Goal: Obtain resource: Download file/media

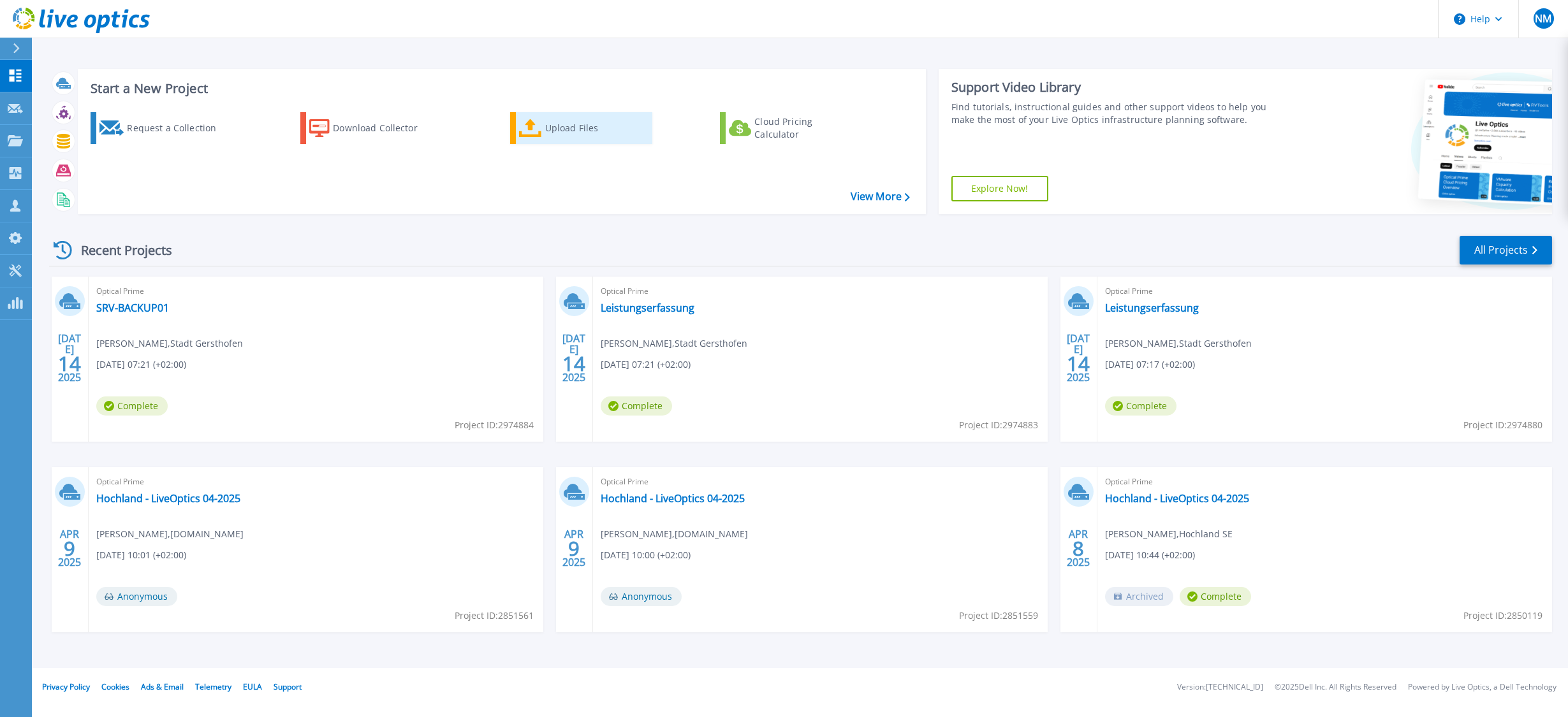
click at [555, 128] on div "Upload Files" at bounding box center [596, 128] width 102 height 25
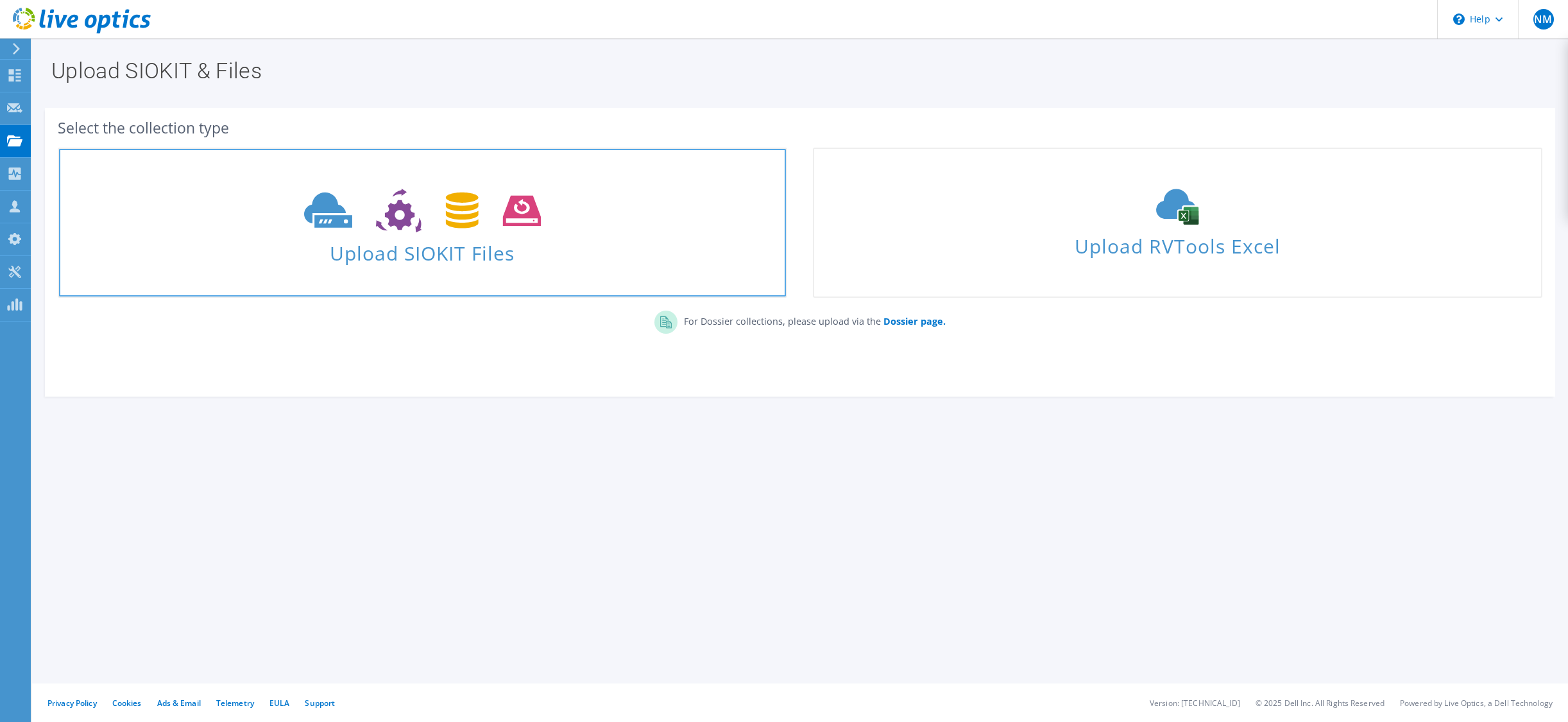
click at [468, 259] on span "Upload SIOKIT Files" at bounding box center [422, 249] width 727 height 27
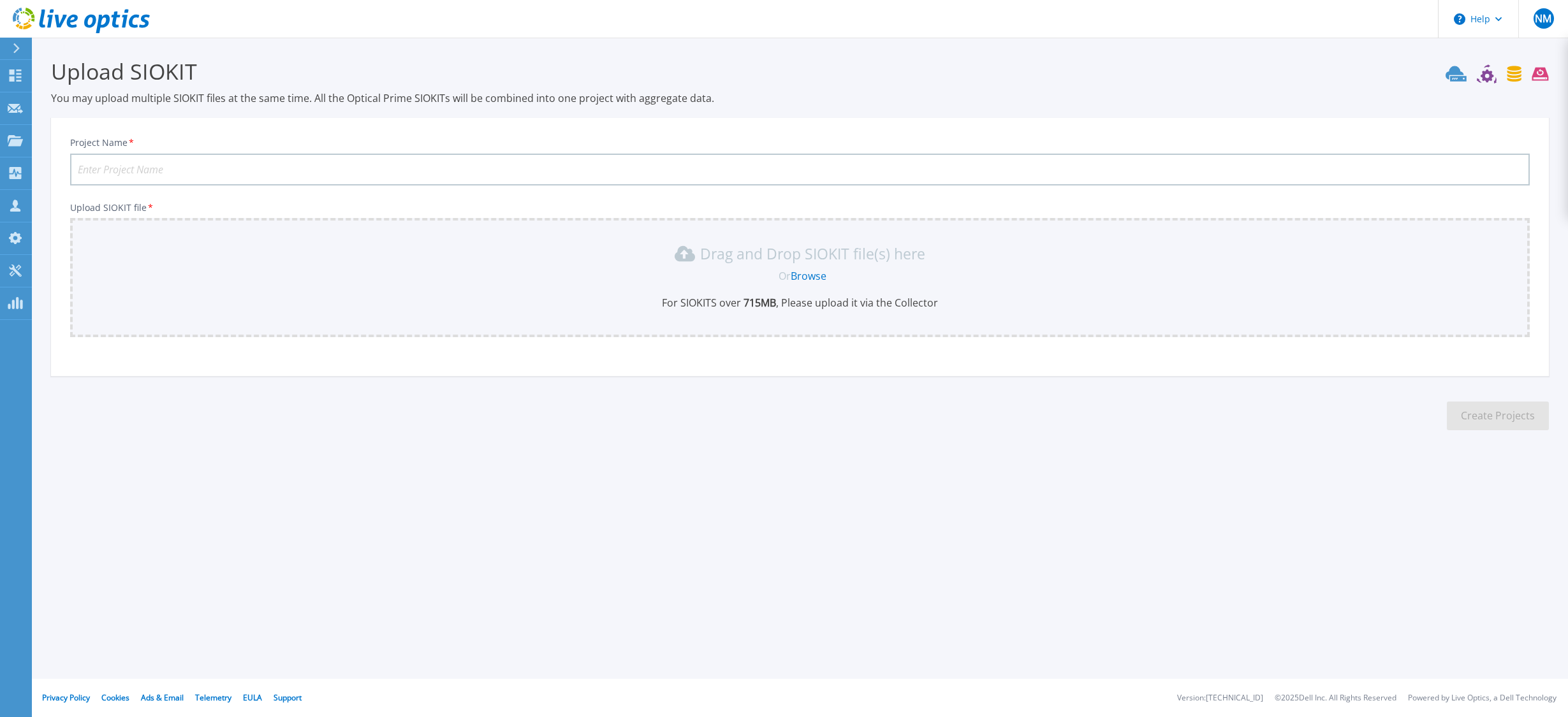
click at [825, 275] on link "Browse" at bounding box center [808, 275] width 36 height 14
click at [806, 282] on link "Browse" at bounding box center [808, 275] width 36 height 14
click at [360, 167] on input "Project Name *" at bounding box center [800, 170] width 1459 height 32
type input "Stadt Gersthofen"
click at [811, 271] on link "Browse" at bounding box center [808, 275] width 36 height 14
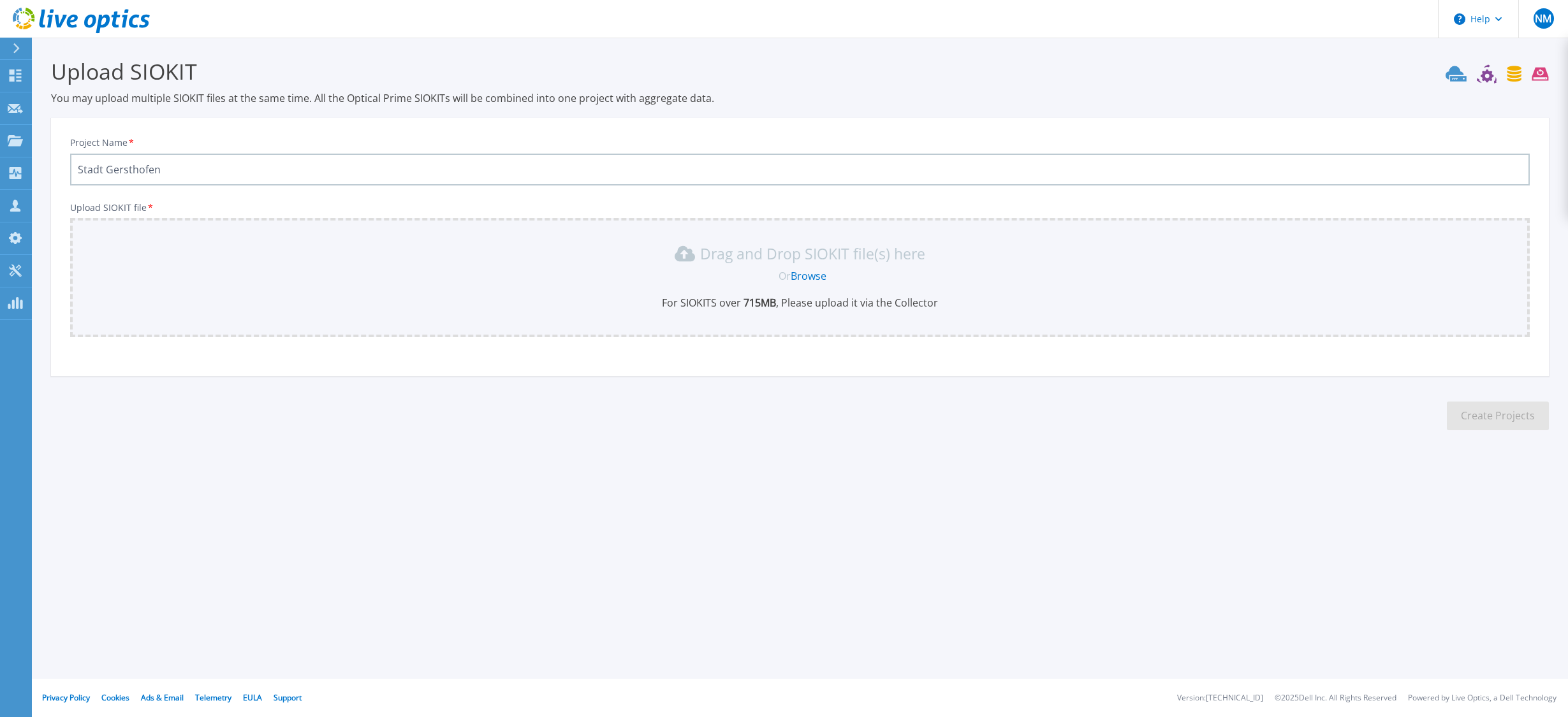
click at [819, 276] on link "Browse" at bounding box center [808, 275] width 36 height 14
click at [20, 48] on icon at bounding box center [16, 48] width 7 height 10
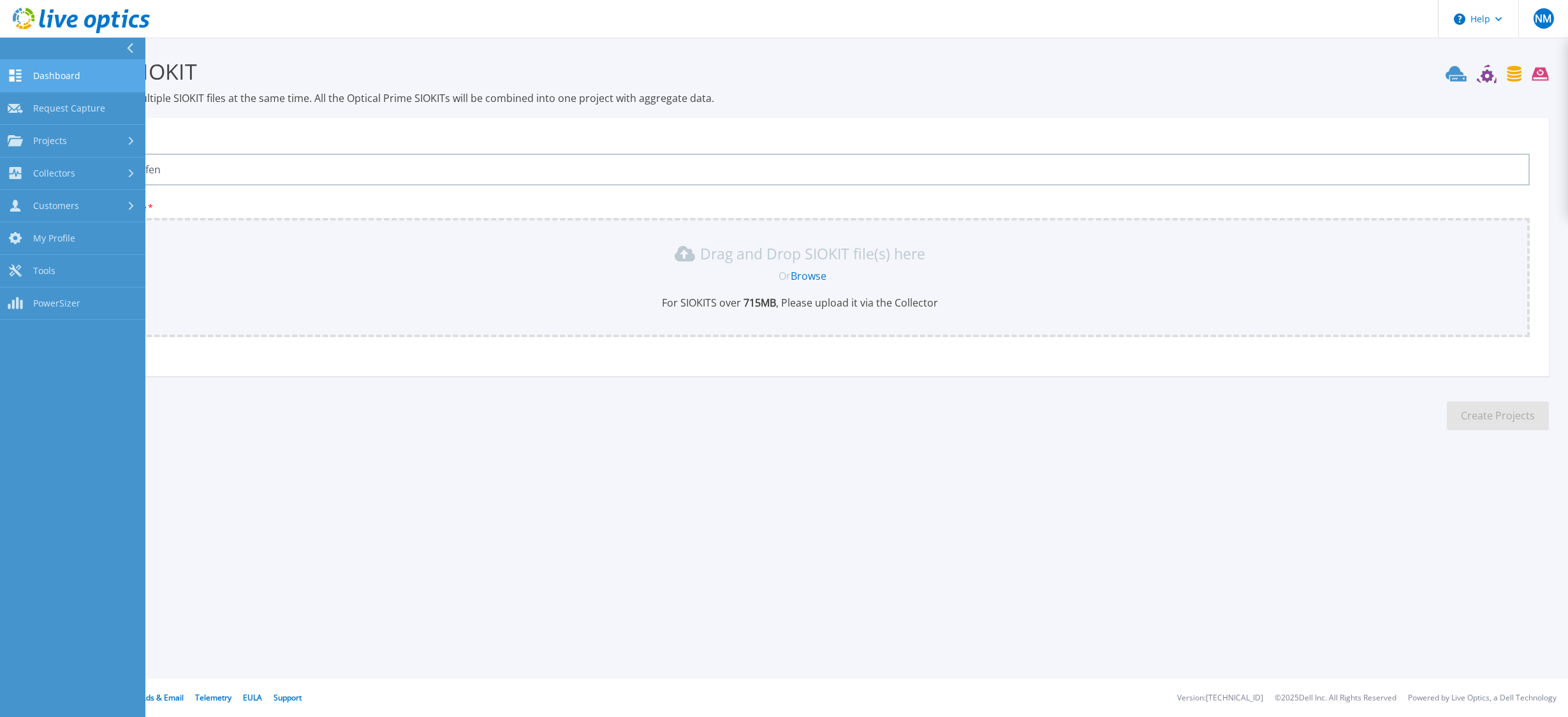
click at [47, 83] on link "Dashboard Dashboard" at bounding box center [72, 76] width 145 height 32
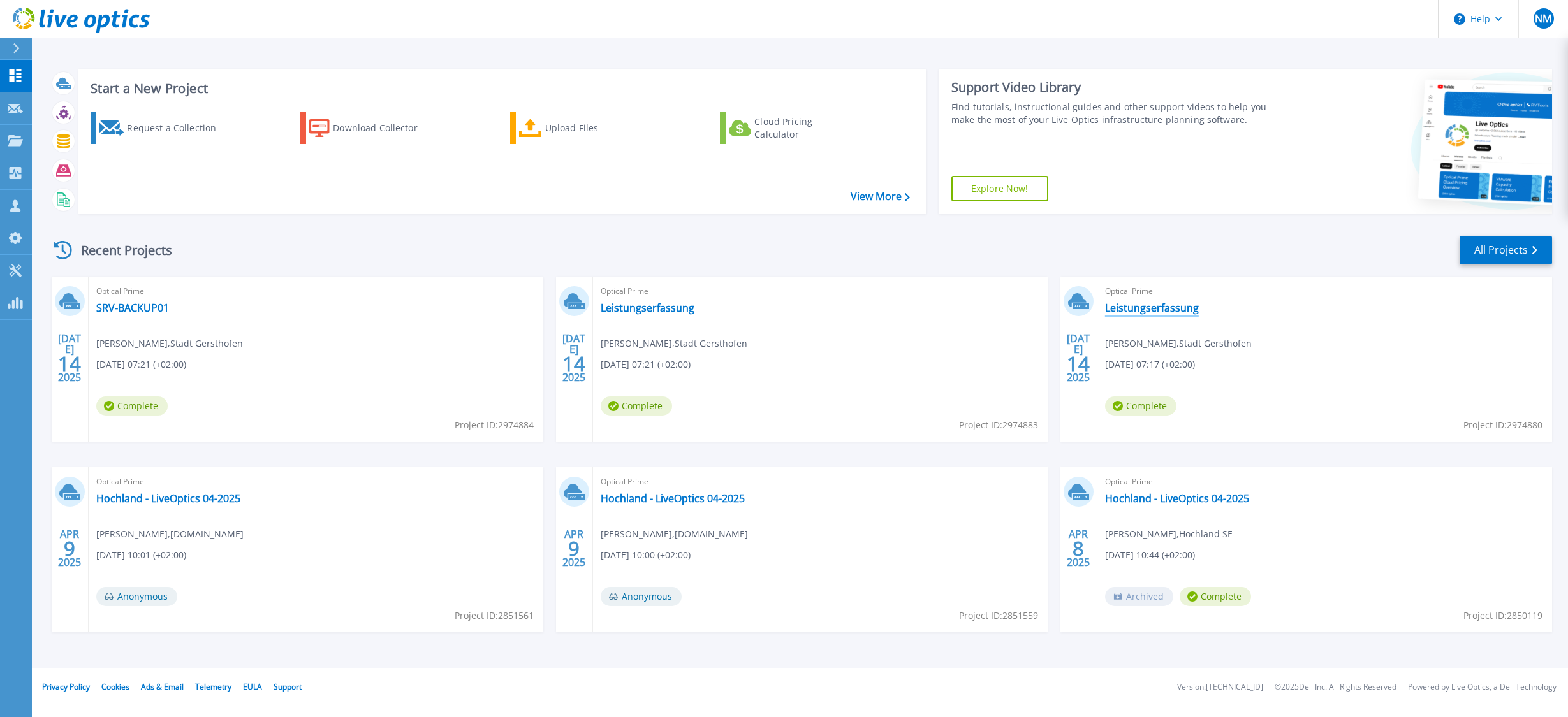
click at [1139, 307] on link "Leistungserfassung" at bounding box center [1152, 308] width 94 height 13
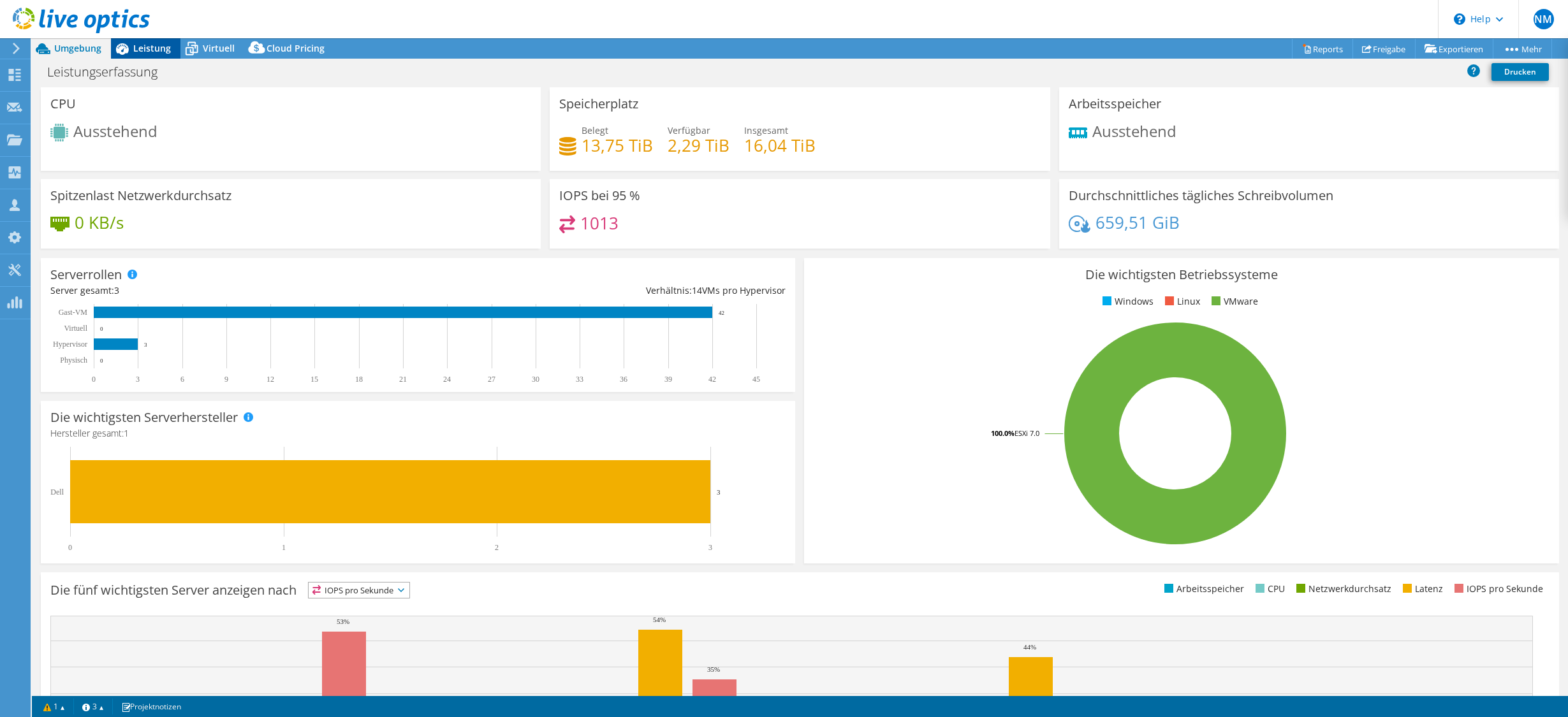
click at [154, 52] on span "Leistung" at bounding box center [152, 48] width 37 height 12
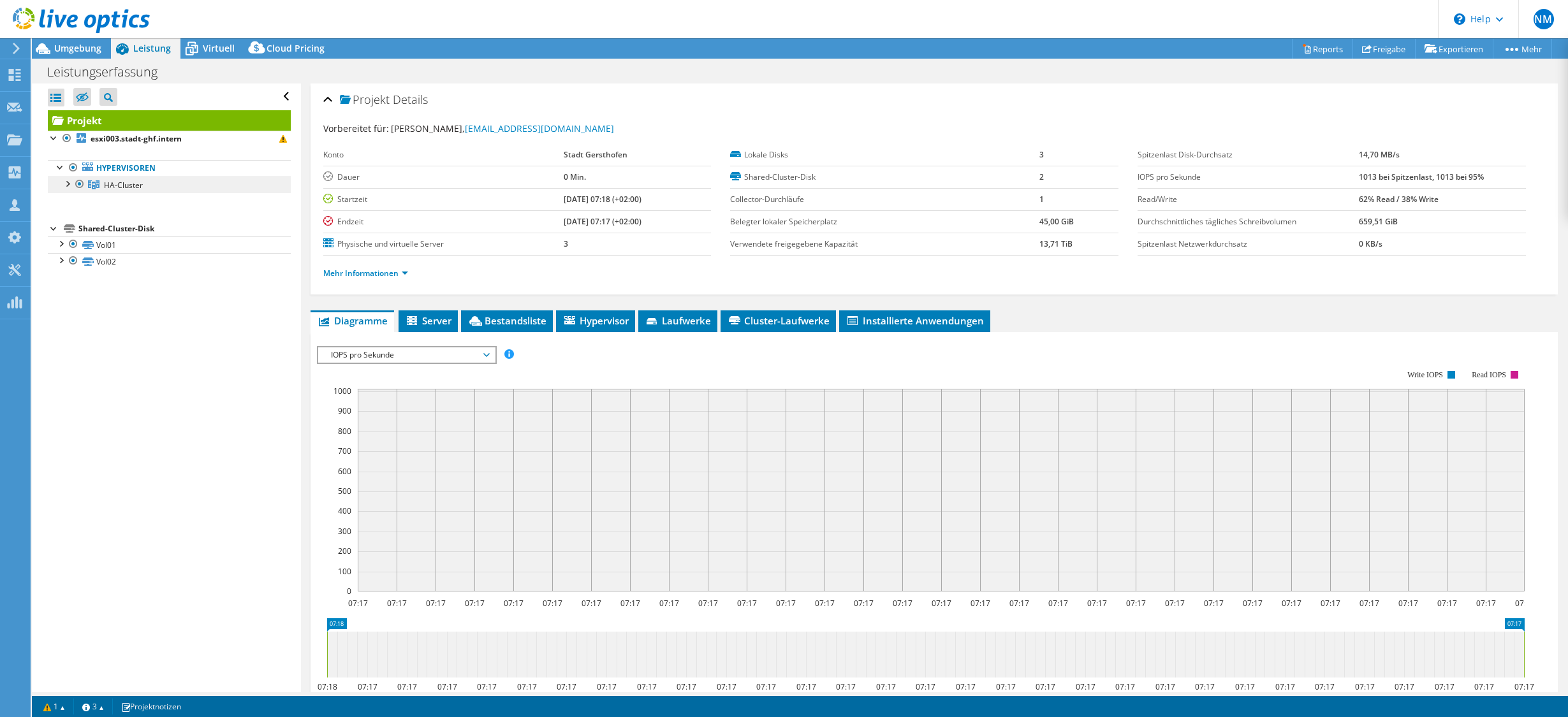
click at [129, 186] on span "HA-Cluster" at bounding box center [124, 185] width 39 height 11
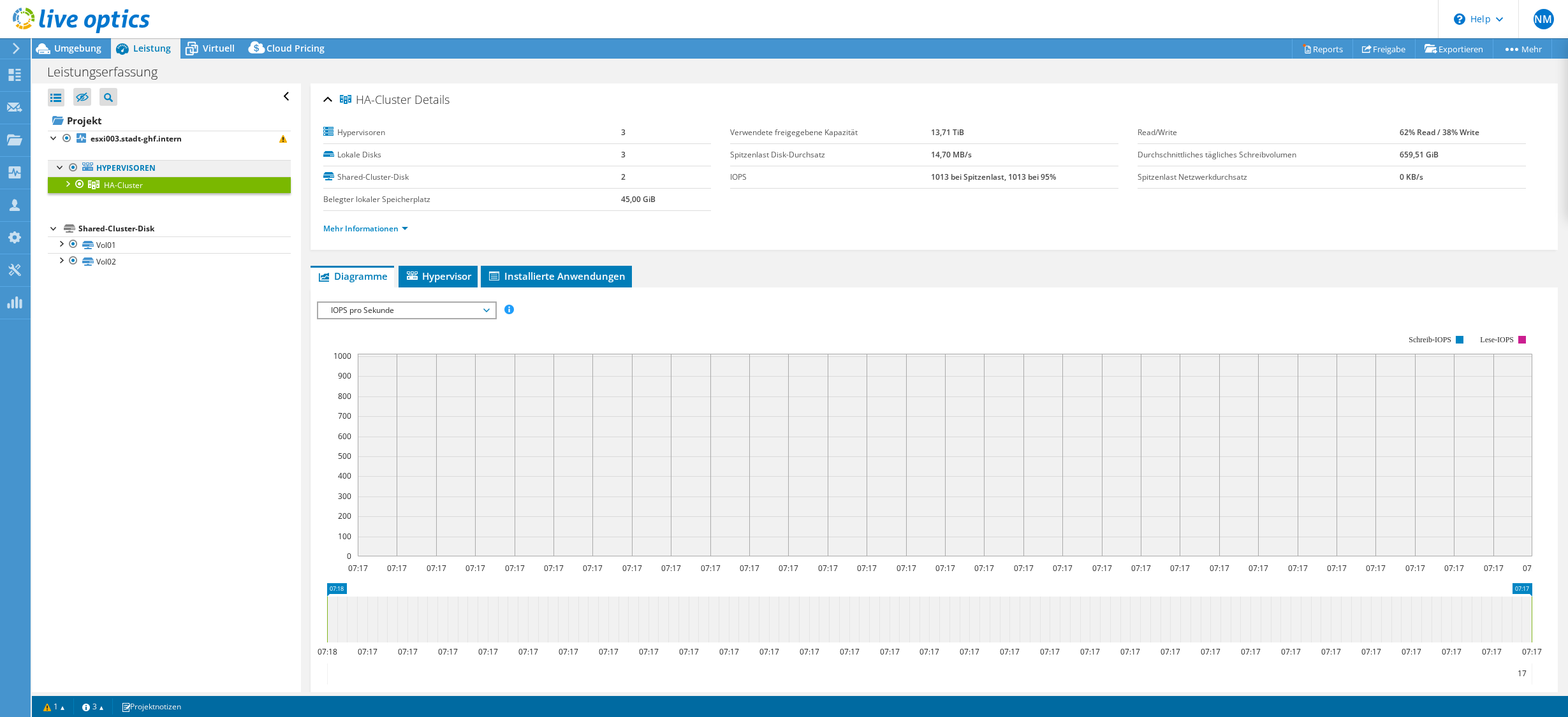
click at [130, 169] on link "Hypervisoren" at bounding box center [169, 169] width 243 height 17
click at [117, 133] on b "esxi003.stadt-ghf.intern" at bounding box center [137, 138] width 92 height 11
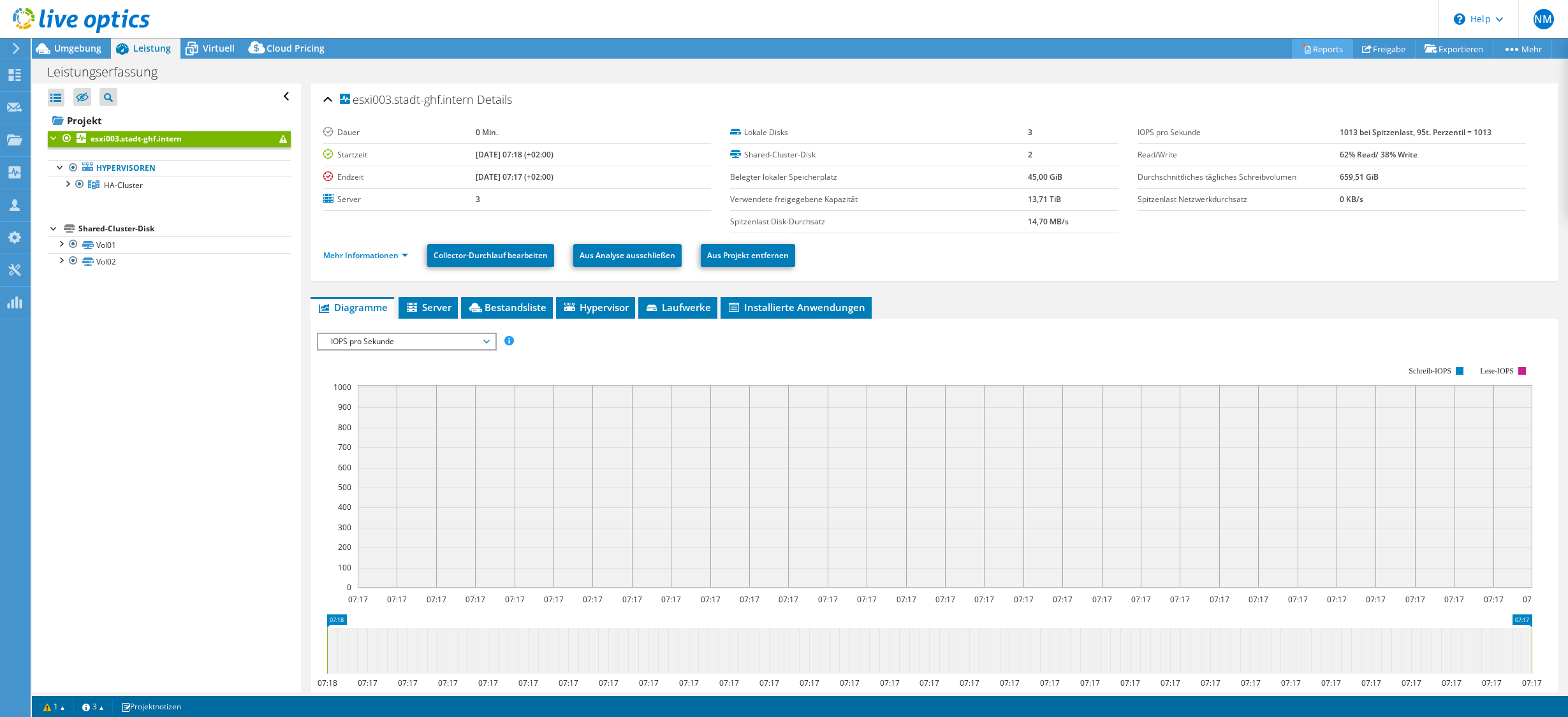
click at [1302, 50] on link "Reports" at bounding box center [1322, 48] width 61 height 19
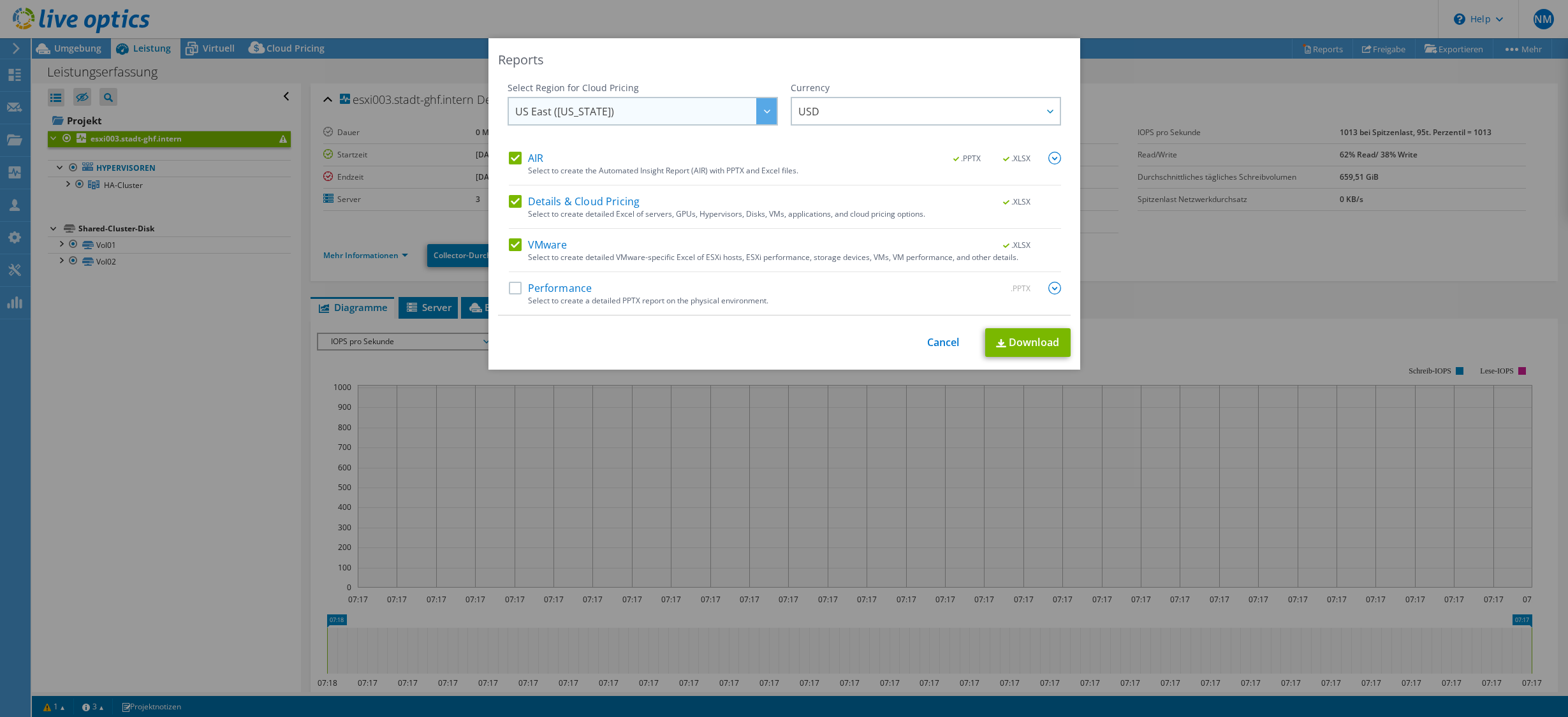
click at [729, 108] on span "US East ([US_STATE])" at bounding box center [646, 111] width 261 height 26
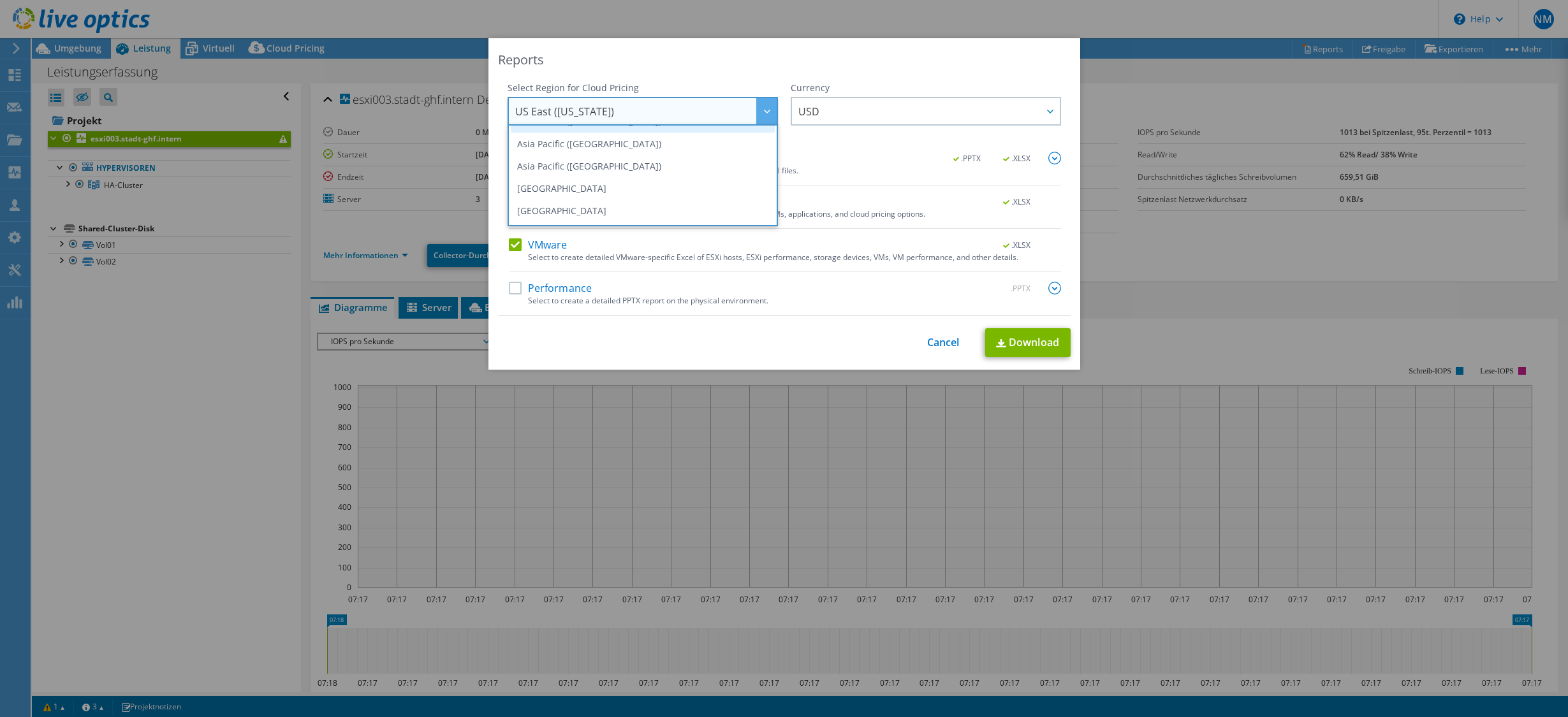
scroll to position [172, 0]
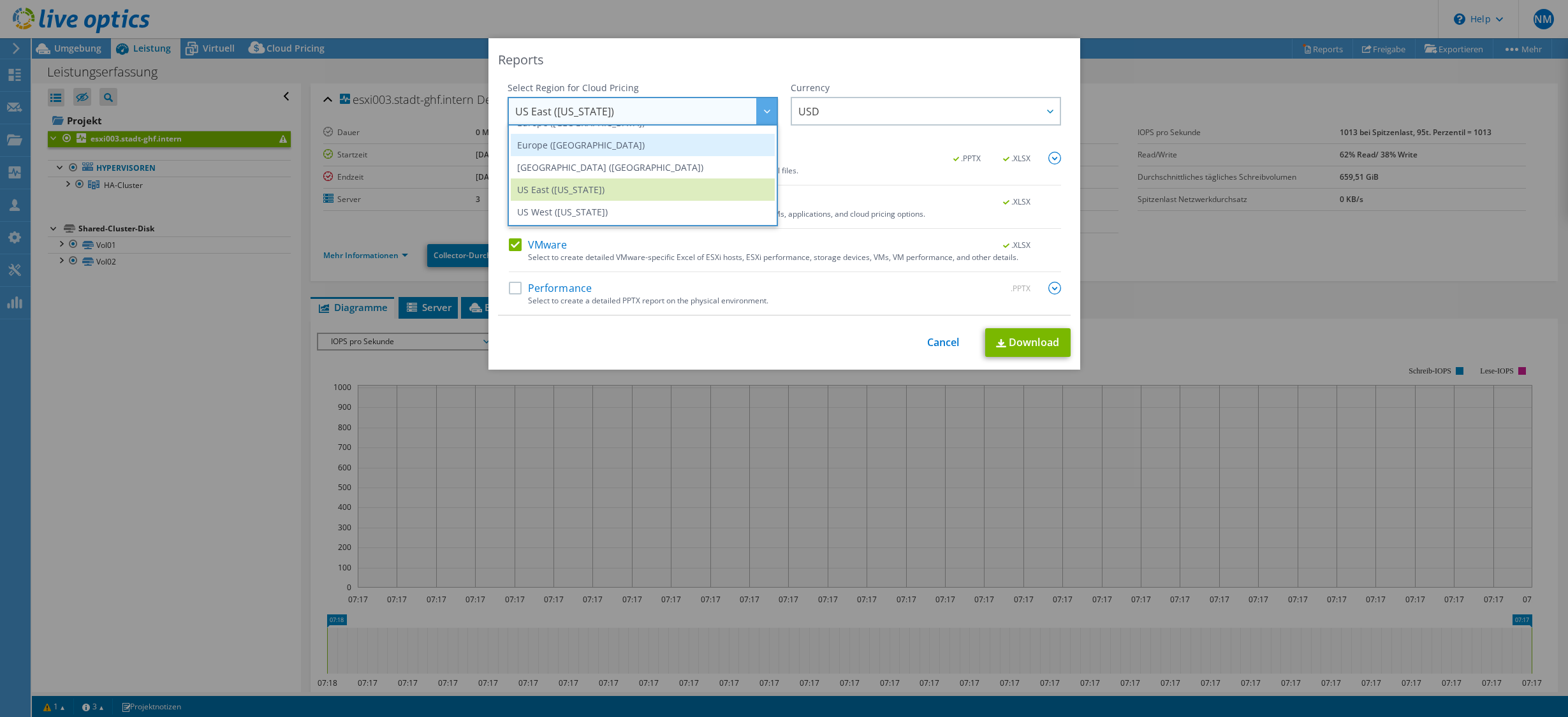
click at [615, 138] on li "Europe ([GEOGRAPHIC_DATA])" at bounding box center [642, 145] width 264 height 22
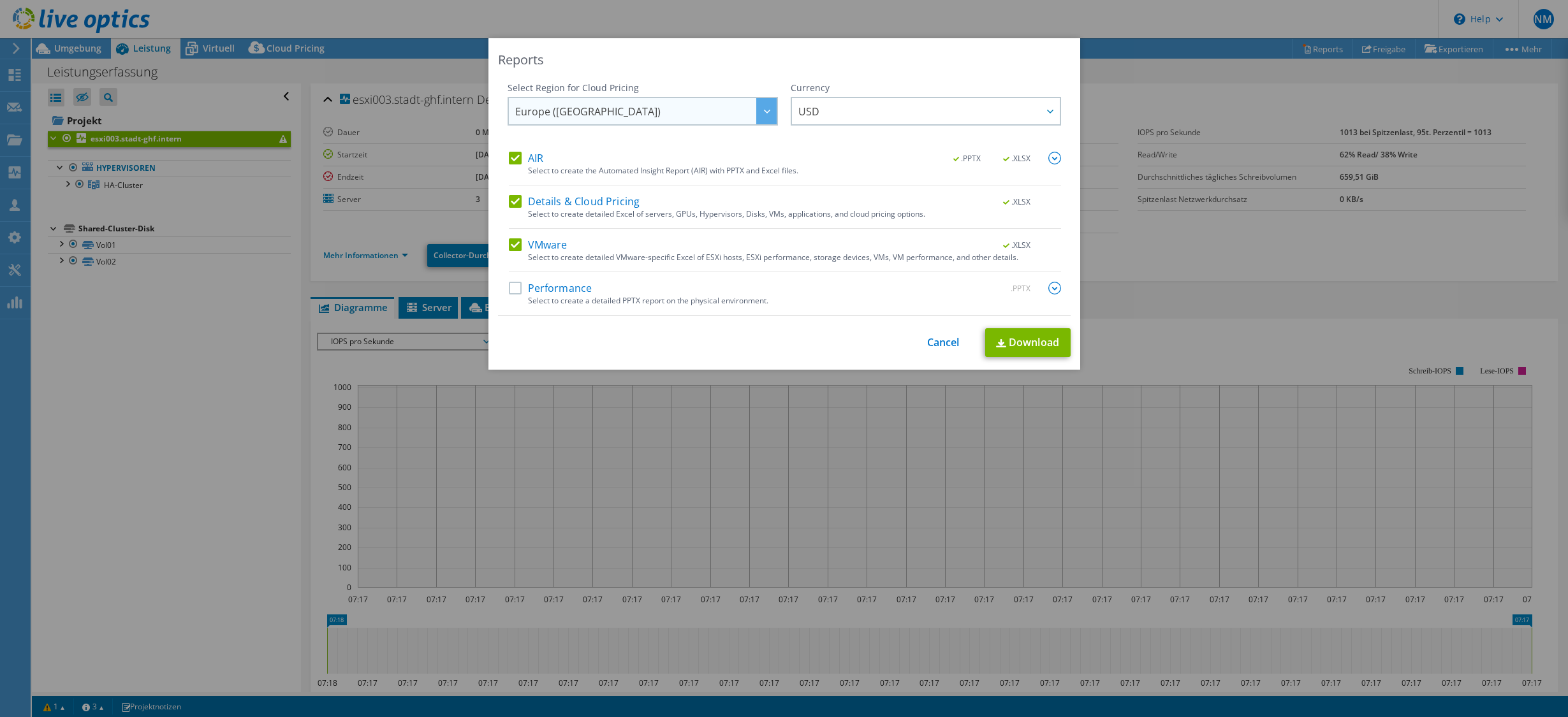
click at [666, 109] on span "Europe ([GEOGRAPHIC_DATA])" at bounding box center [646, 111] width 261 height 26
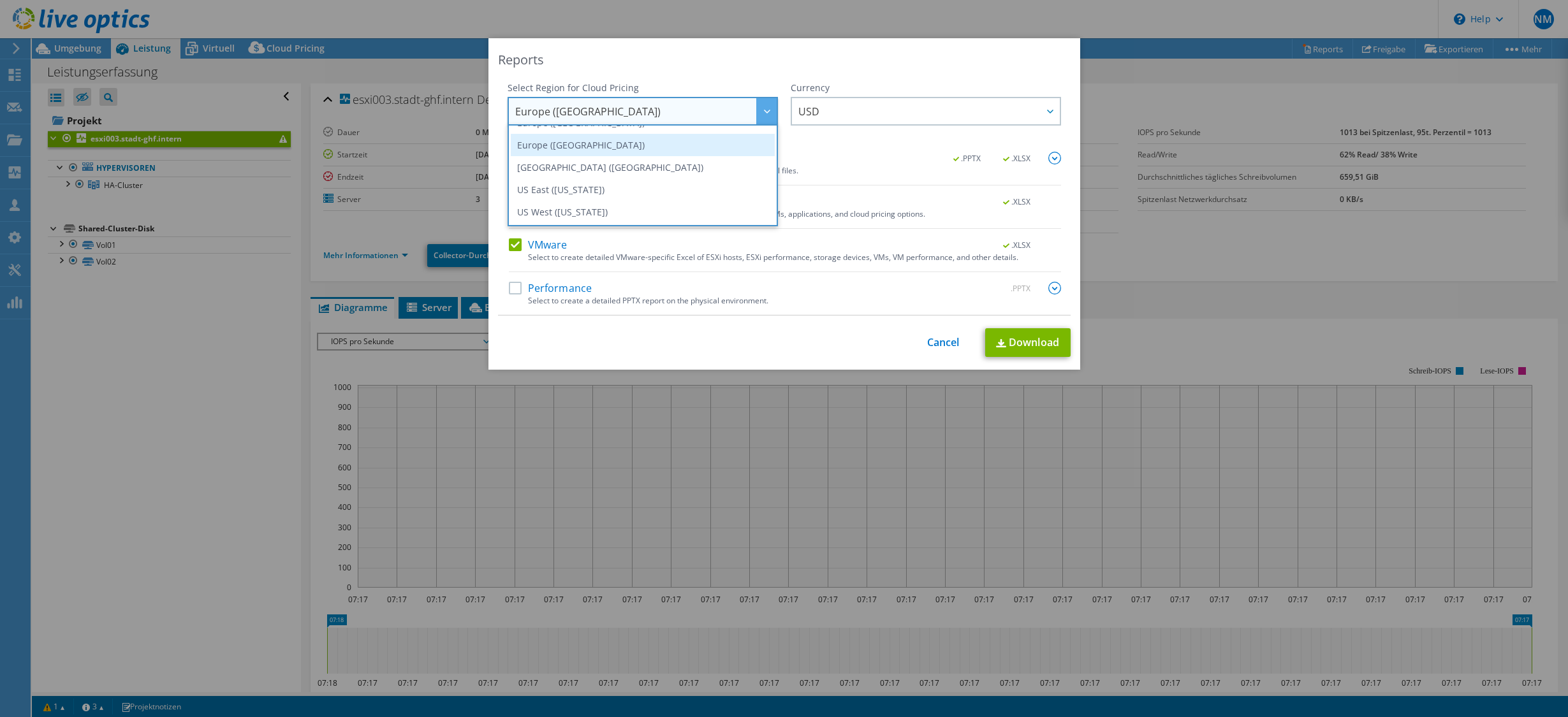
scroll to position [156, 0]
click at [650, 136] on li "Europe ([GEOGRAPHIC_DATA])" at bounding box center [642, 138] width 264 height 22
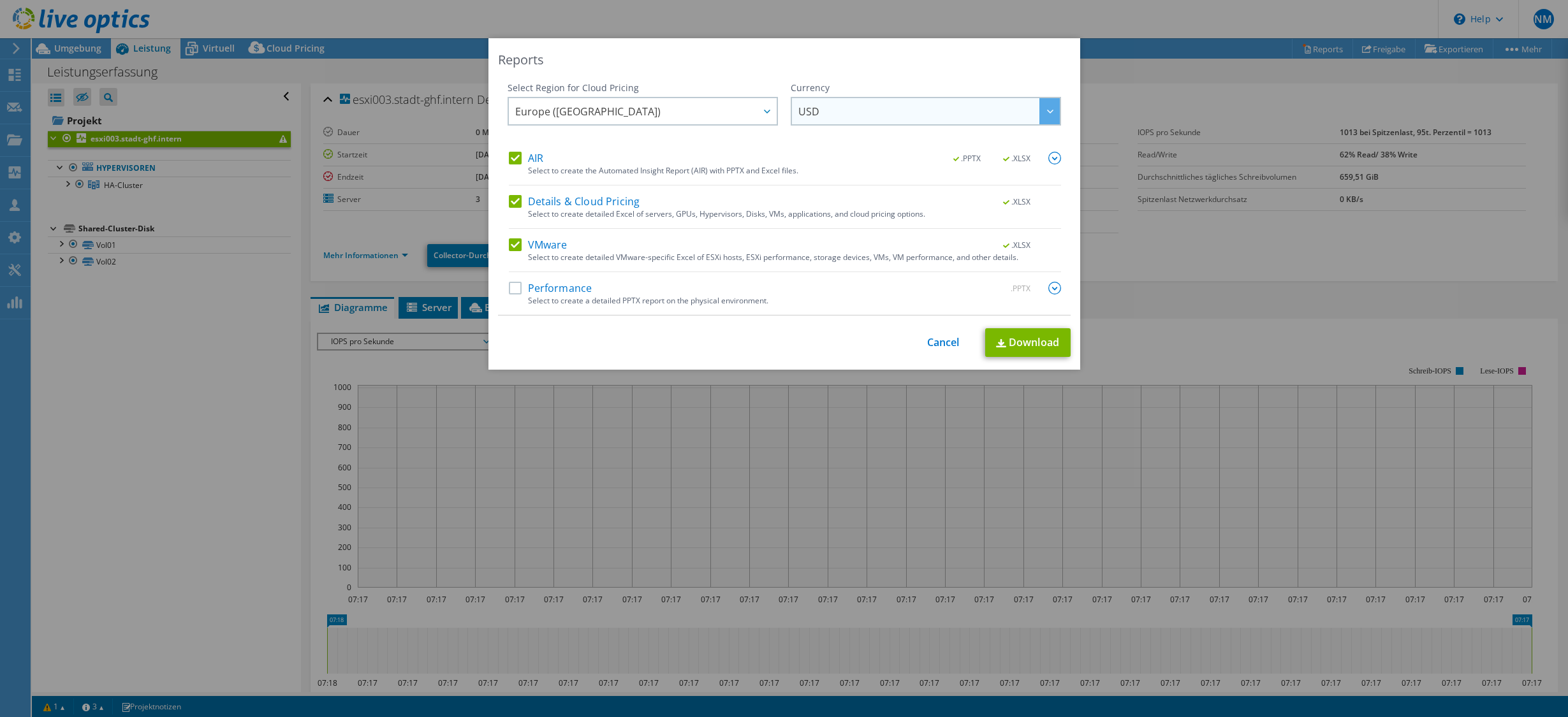
click at [873, 116] on span "USD" at bounding box center [929, 111] width 261 height 26
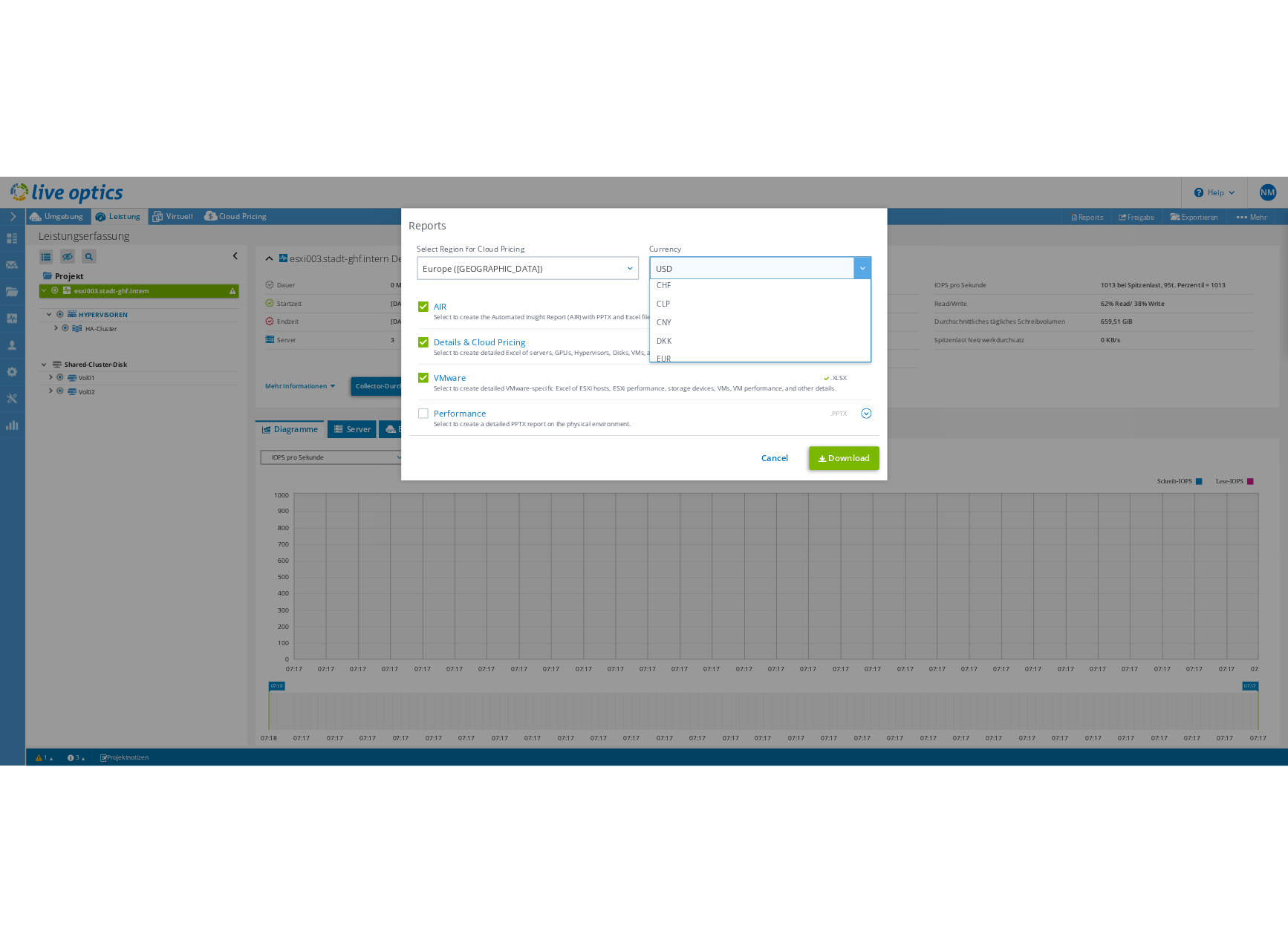
scroll to position [130, 0]
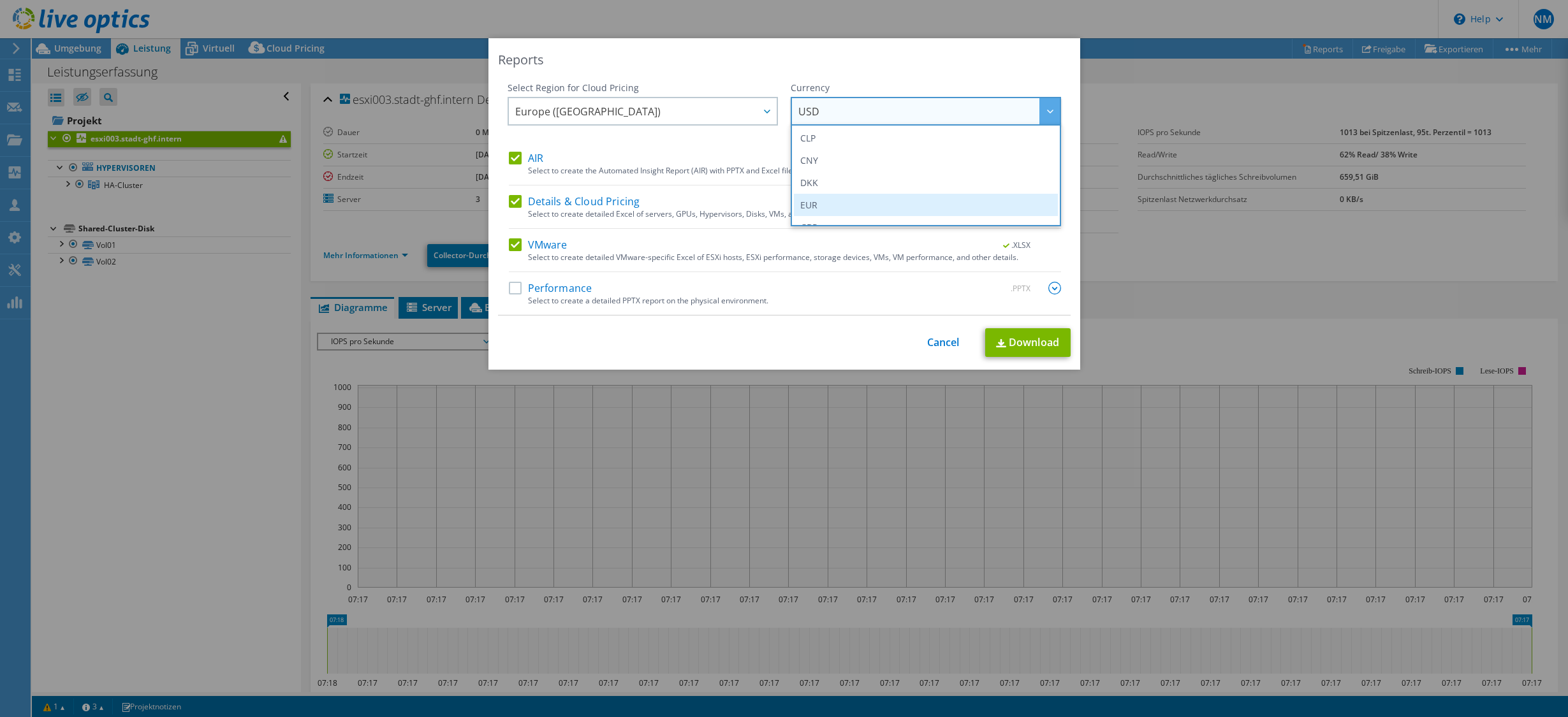
click at [831, 202] on li "EUR" at bounding box center [925, 205] width 264 height 22
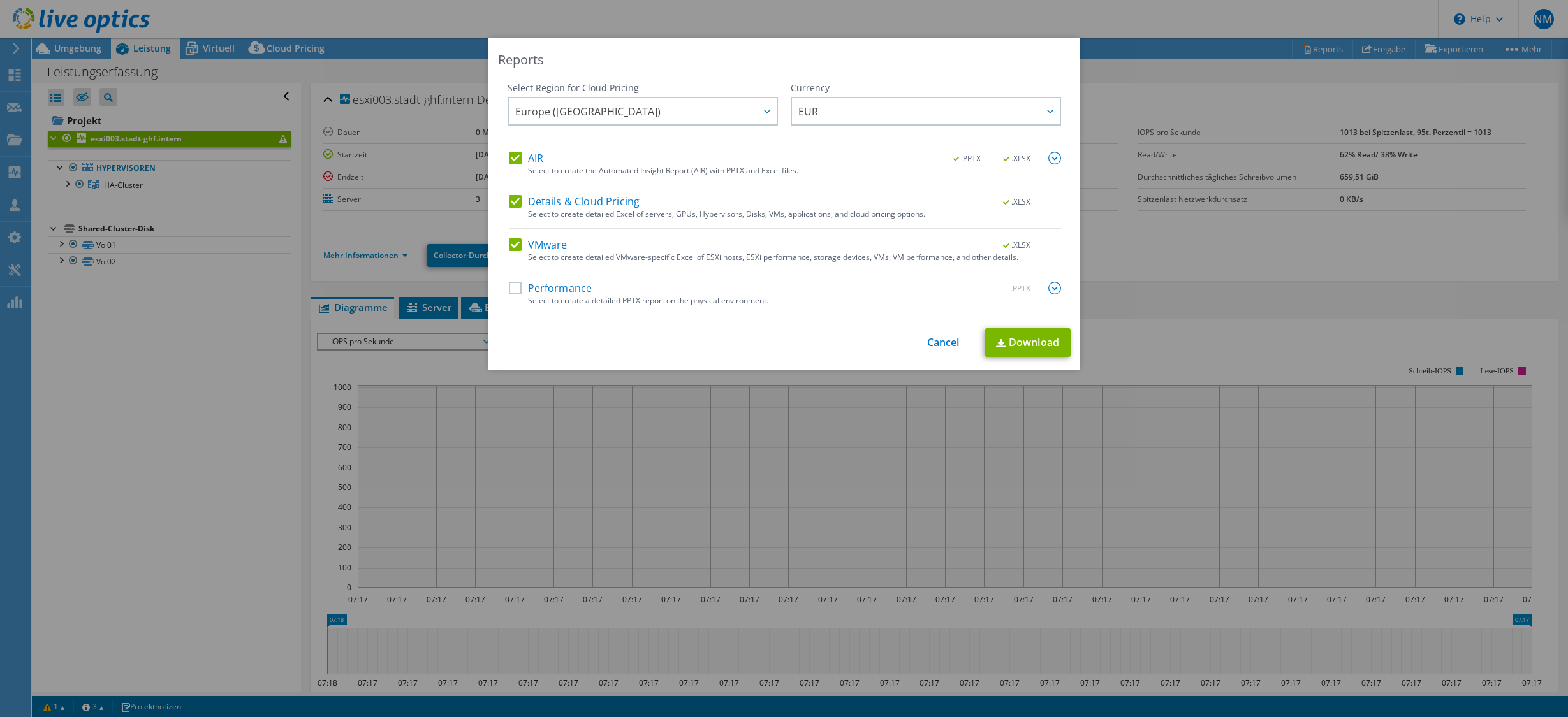
click at [575, 292] on label "Performance" at bounding box center [550, 287] width 83 height 13
click at [0, 0] on input "Performance" at bounding box center [0, 0] width 0 height 0
click at [1003, 348] on link "Download" at bounding box center [1028, 342] width 86 height 29
click at [940, 345] on link "Cancel" at bounding box center [943, 342] width 32 height 12
